Goal: Transaction & Acquisition: Purchase product/service

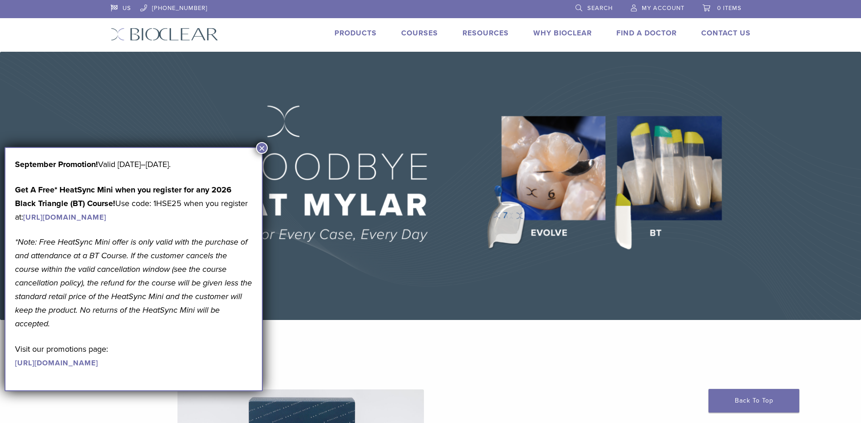
click at [260, 145] on button "×" at bounding box center [262, 148] width 12 height 12
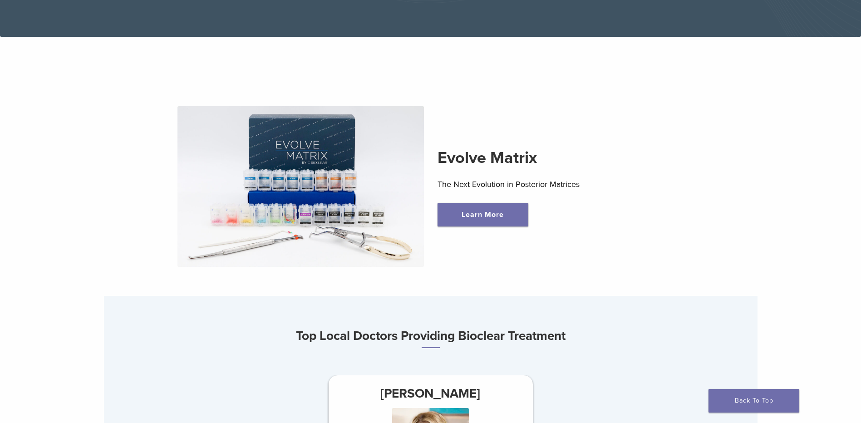
scroll to position [272, 0]
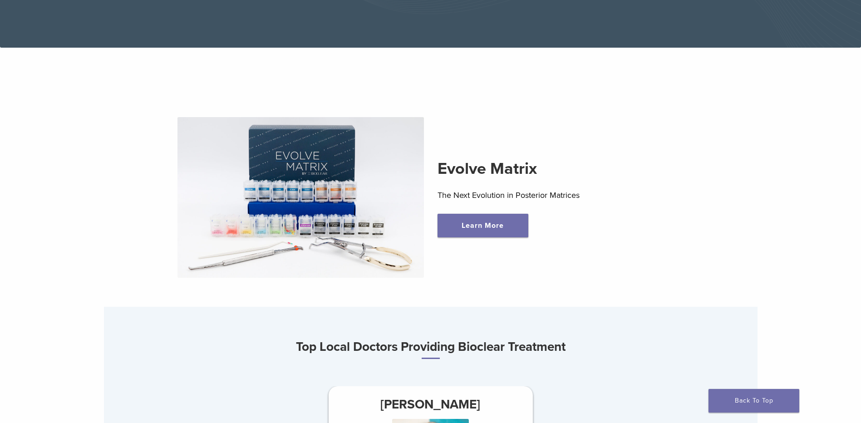
click at [362, 198] on img at bounding box center [300, 197] width 246 height 161
click at [452, 233] on link "Learn More" at bounding box center [483, 226] width 91 height 24
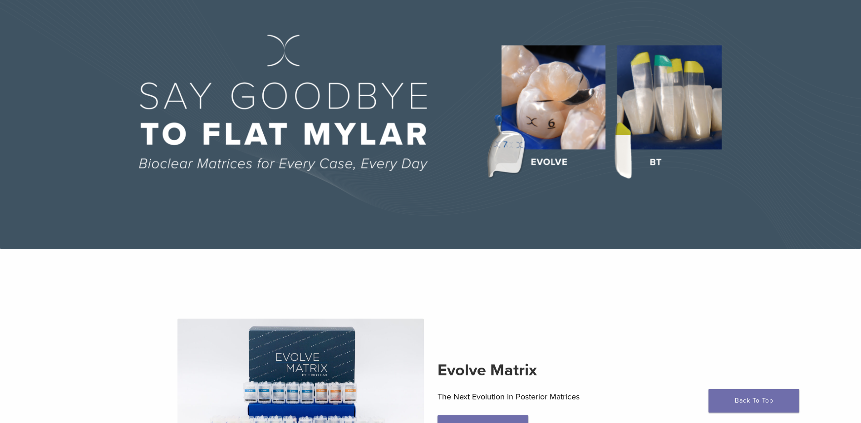
scroll to position [0, 0]
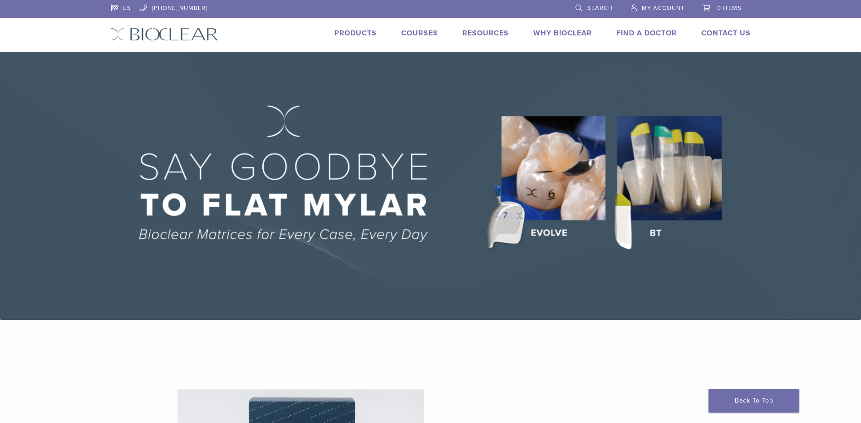
click at [352, 35] on link "Products" at bounding box center [356, 33] width 42 height 9
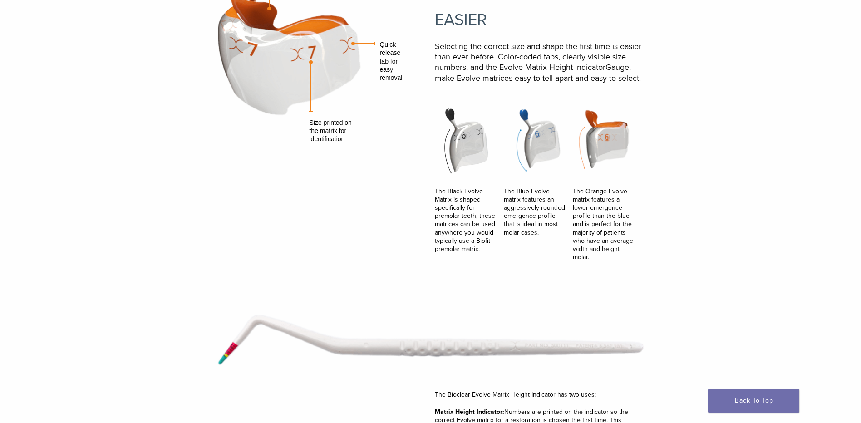
scroll to position [1271, 0]
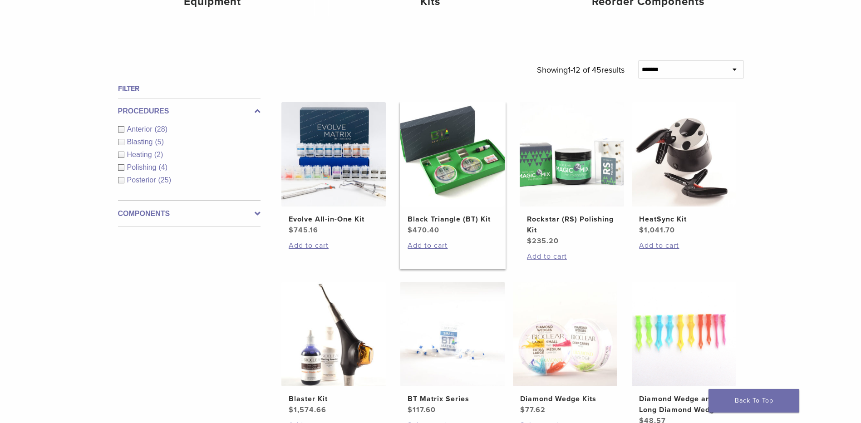
scroll to position [272, 0]
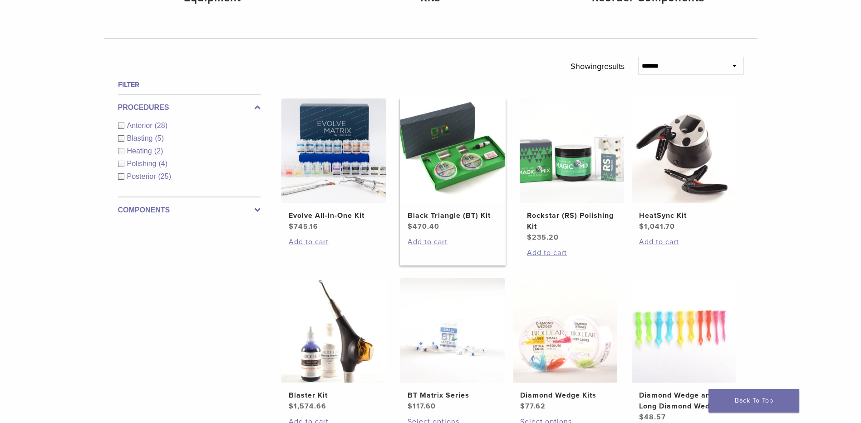
click at [449, 159] on img at bounding box center [452, 150] width 104 height 104
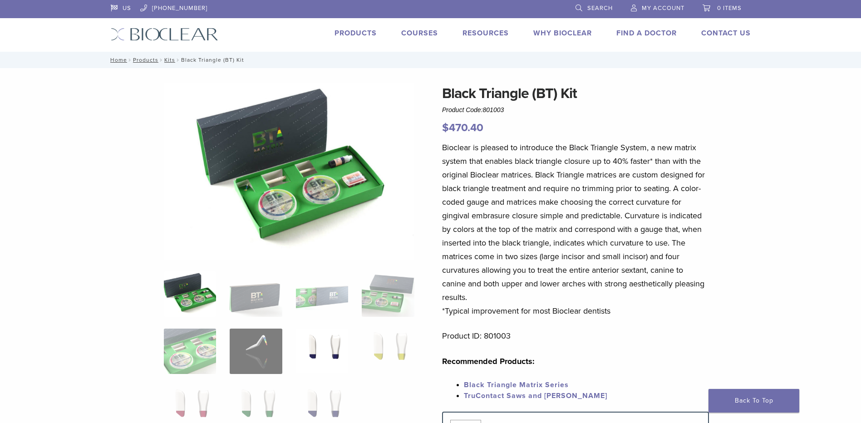
click at [326, 345] on img at bounding box center [322, 351] width 52 height 45
